Goal: Information Seeking & Learning: Learn about a topic

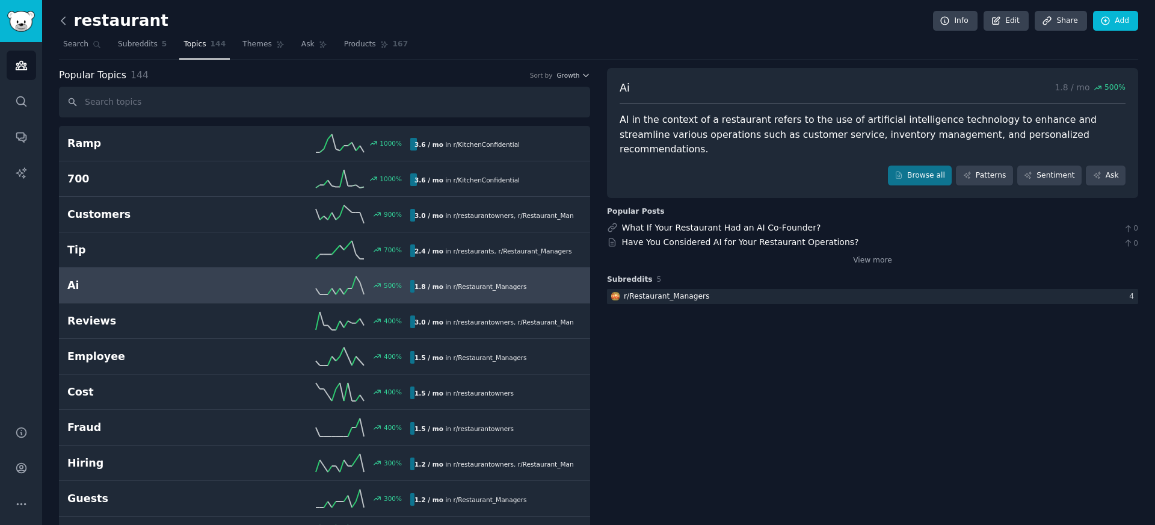
click at [67, 24] on icon at bounding box center [63, 20] width 13 height 13
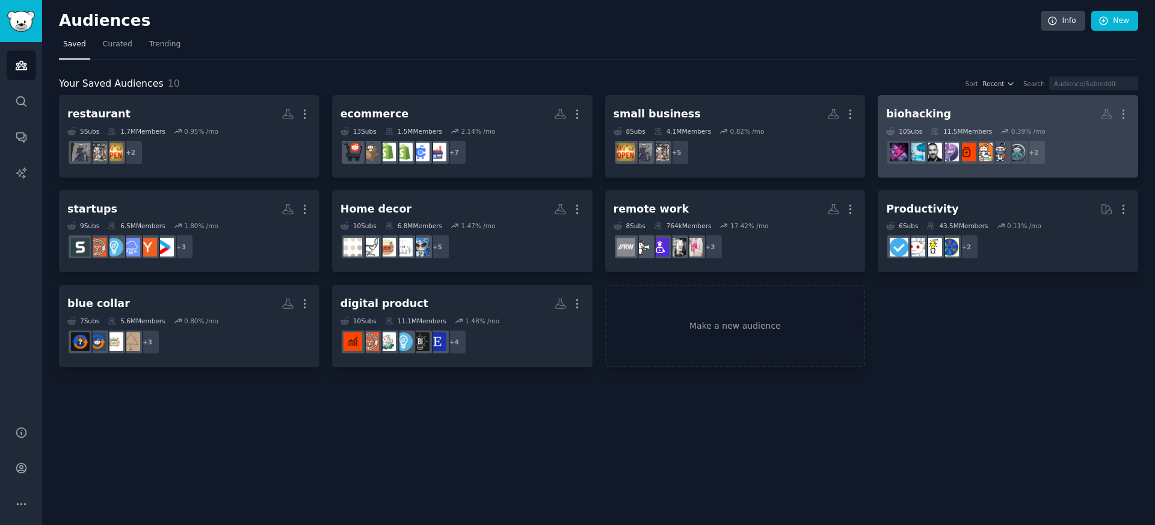
click at [956, 123] on h2 "biohacking More" at bounding box center [1008, 113] width 244 height 21
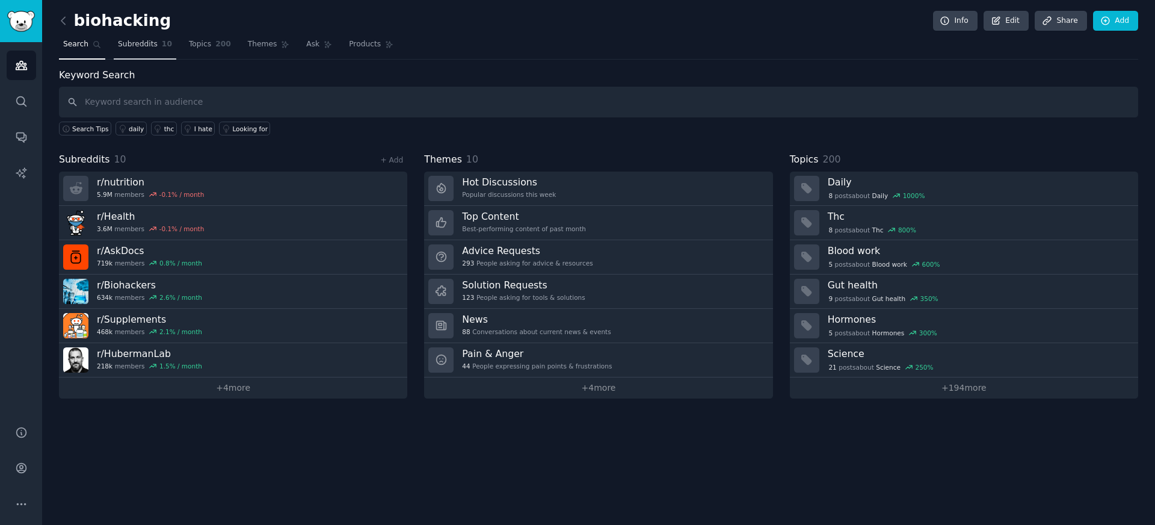
click at [128, 54] on link "Subreddits 10" at bounding box center [145, 47] width 63 height 25
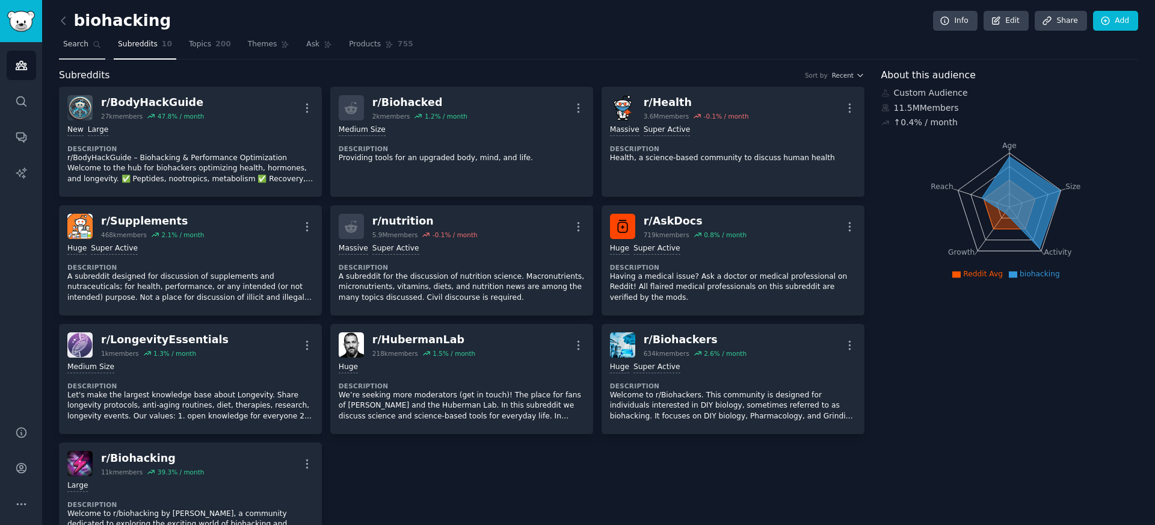
click at [92, 49] on link "Search" at bounding box center [82, 47] width 46 height 25
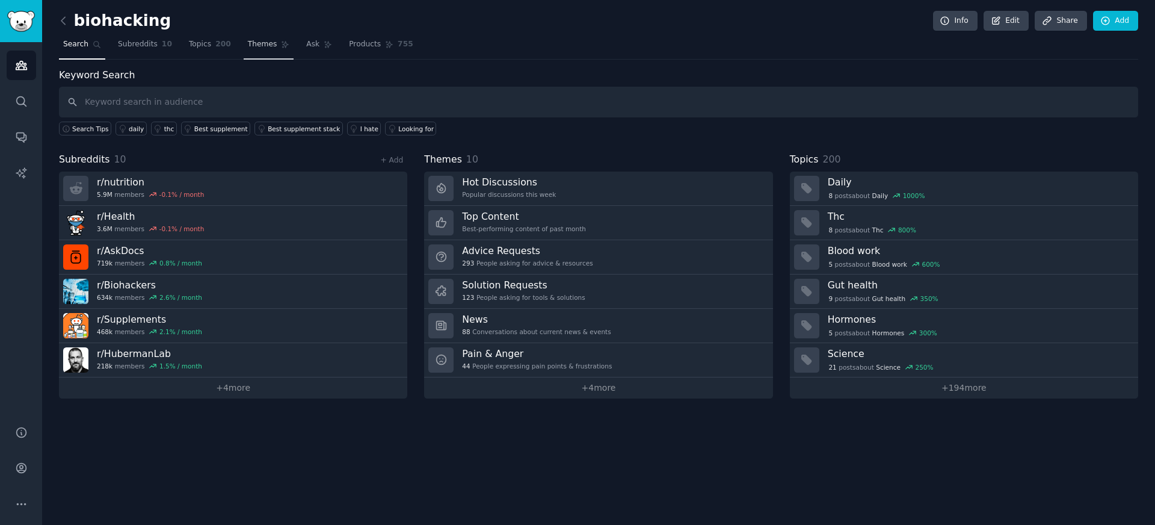
click at [244, 38] on link "Themes" at bounding box center [269, 47] width 51 height 25
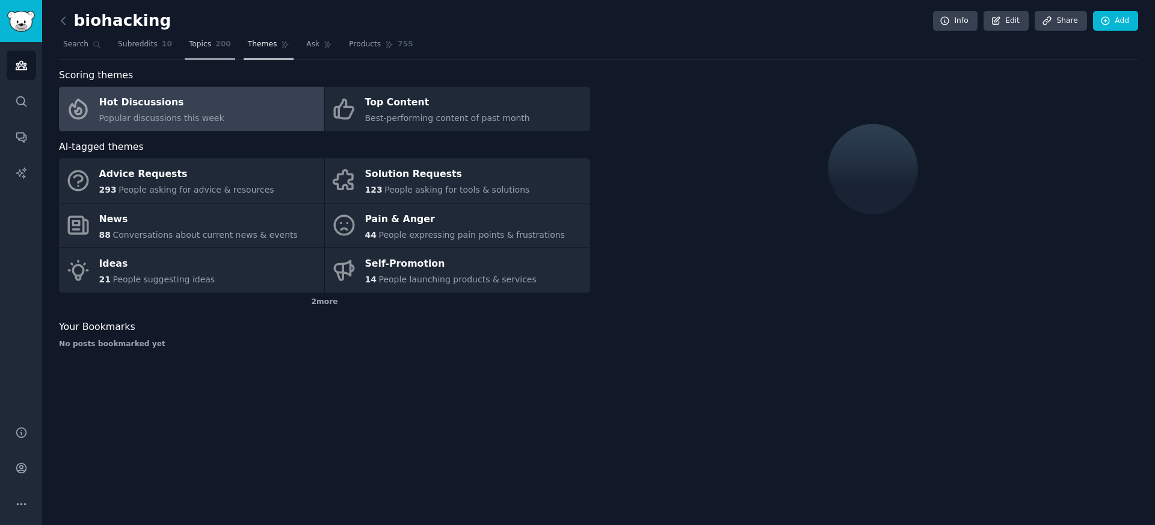
click at [222, 49] on span "200" at bounding box center [223, 44] width 16 height 11
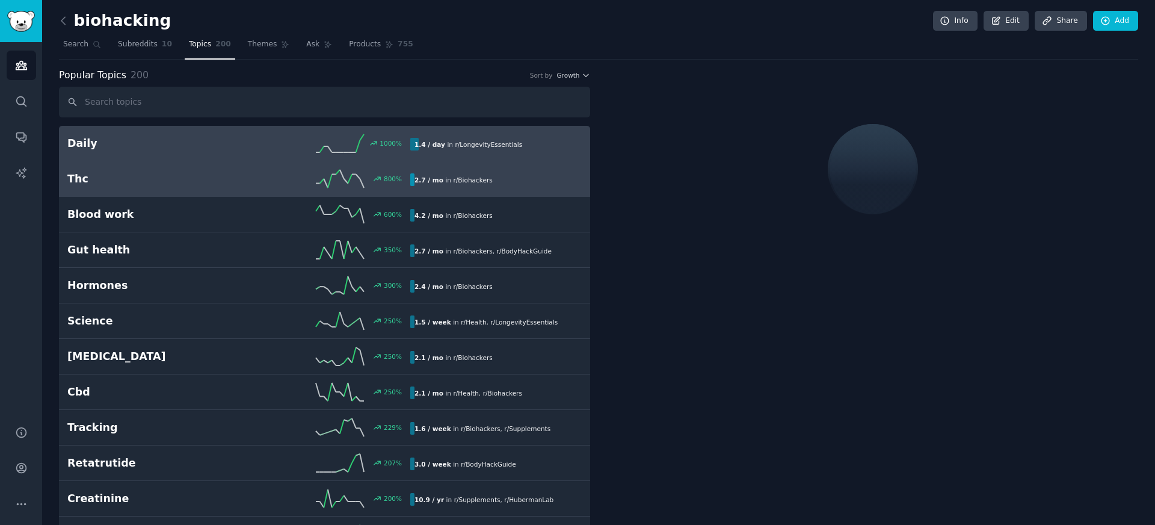
click at [250, 171] on div "800 %" at bounding box center [324, 179] width 171 height 18
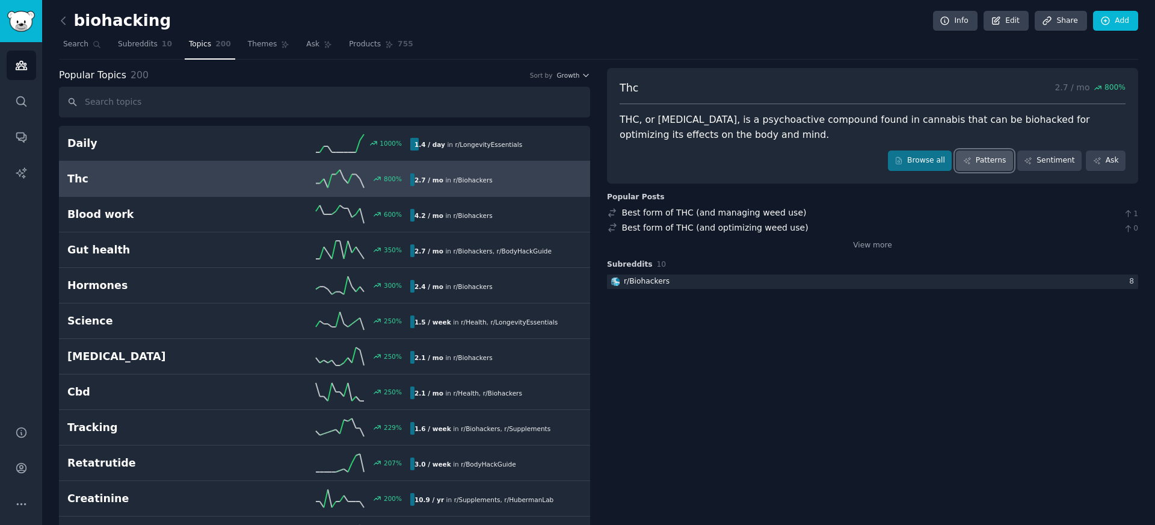
click at [990, 163] on link "Patterns" at bounding box center [984, 160] width 57 height 20
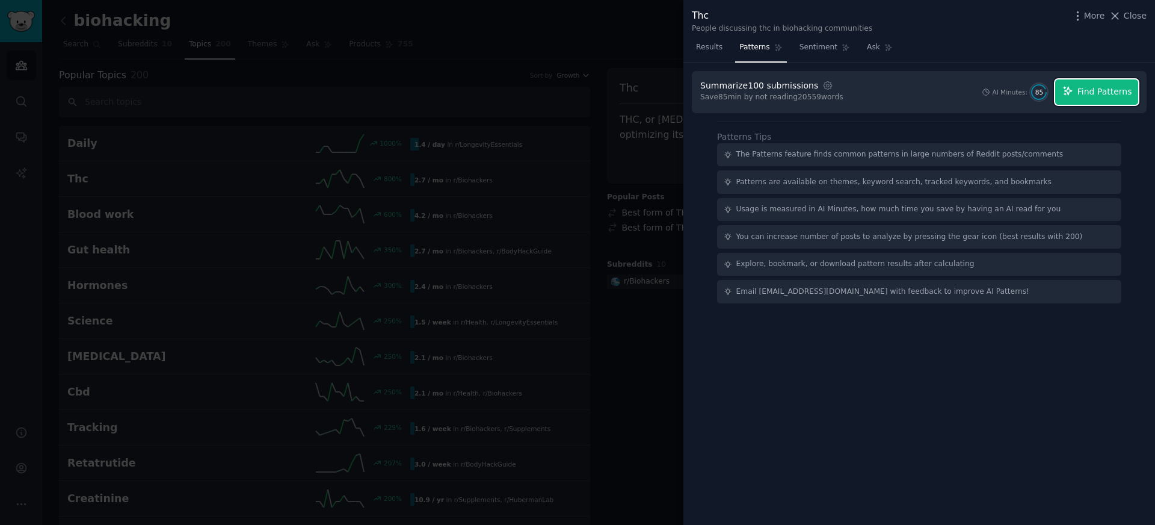
click at [1086, 87] on span "Find Patterns" at bounding box center [1104, 91] width 55 height 13
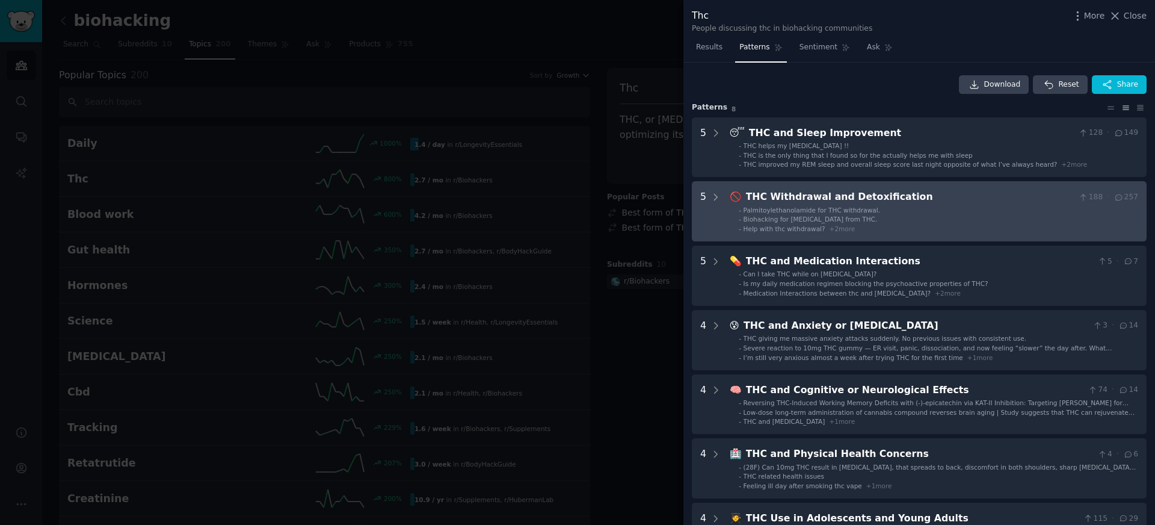
click at [861, 224] on li "- Help with thc withdrawal? + 2 more" at bounding box center [938, 228] width 399 height 8
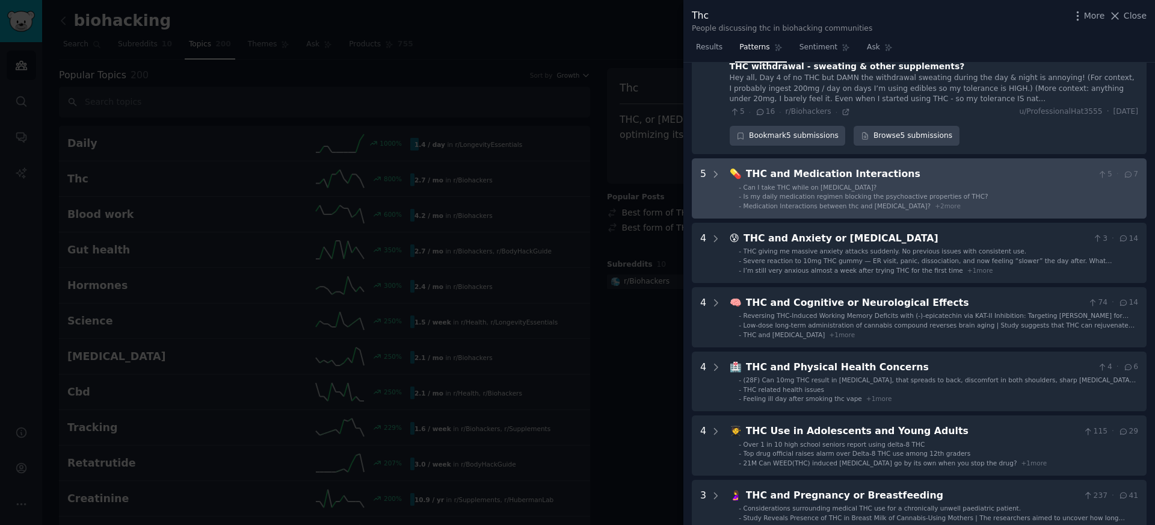
scroll to position [404, 0]
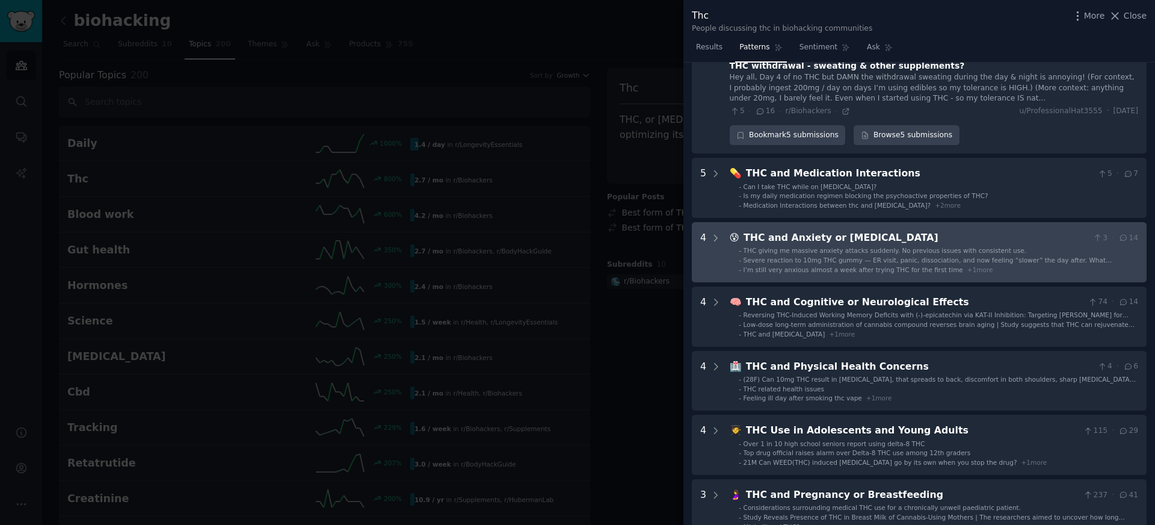
click at [931, 247] on span "THC giving me massive anxiety attacks suddenly. No previous issues with consist…" at bounding box center [884, 250] width 283 height 7
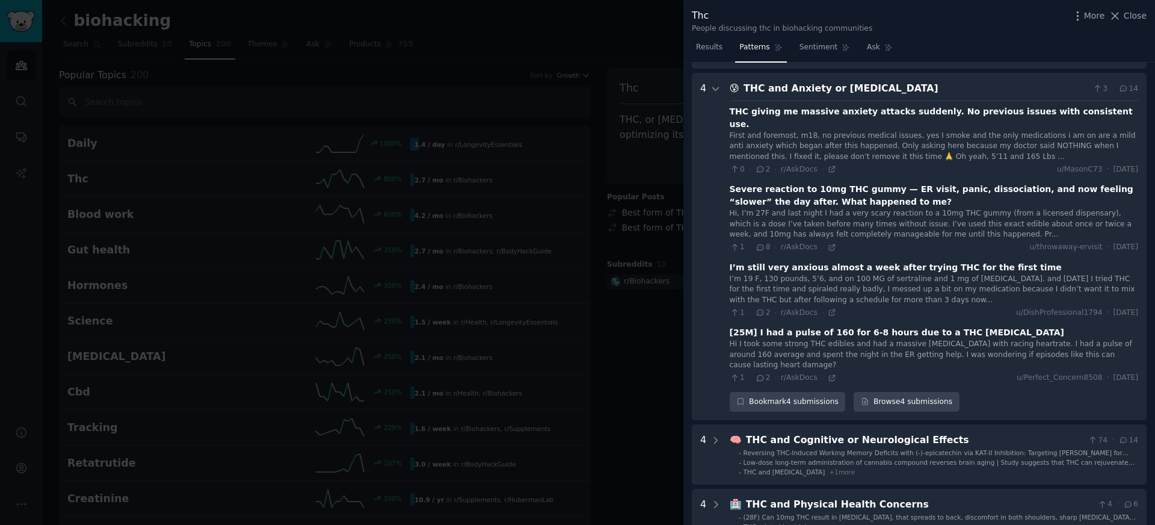
scroll to position [555, 0]
click at [829, 241] on icon at bounding box center [832, 245] width 8 height 8
